Goal: Task Accomplishment & Management: Manage account settings

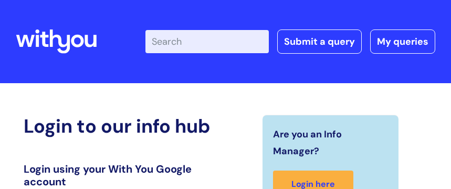
scroll to position [236, 0]
